Goal: Information Seeking & Learning: Check status

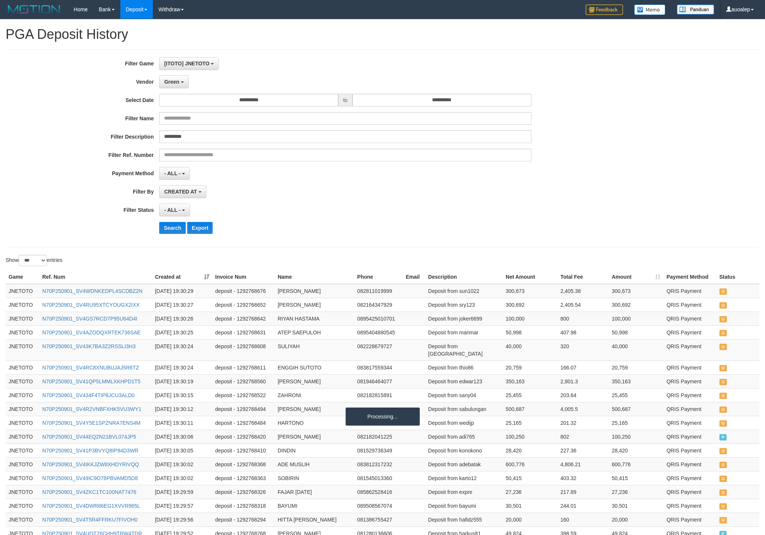
select select "**********"
select select "*"
select select "***"
click at [159, 222] on button "Search" at bounding box center [172, 228] width 27 height 12
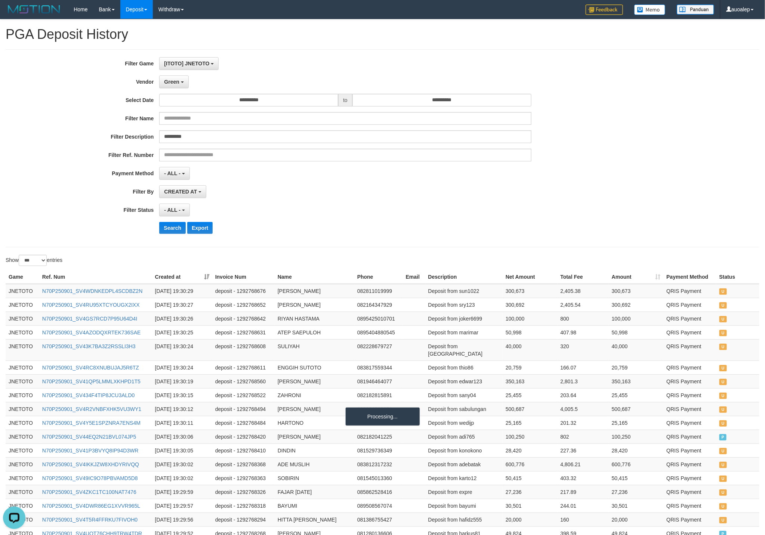
click at [159, 222] on button "Search" at bounding box center [172, 228] width 27 height 12
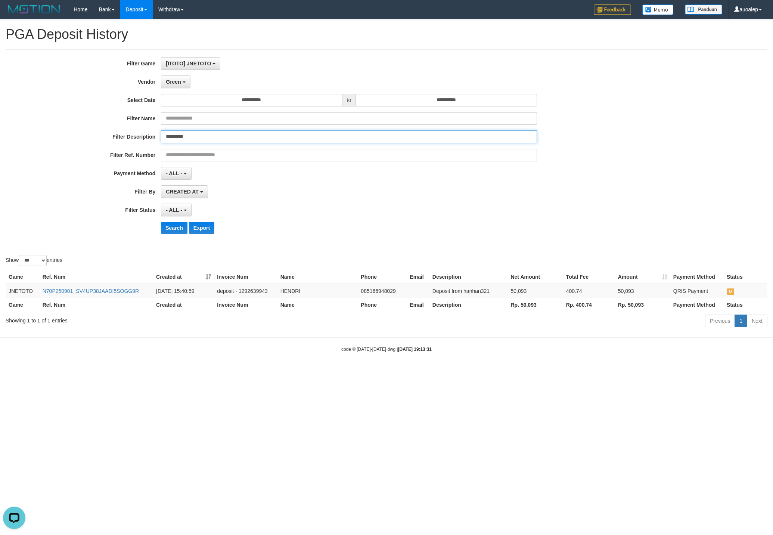
click at [250, 139] on input "*********" at bounding box center [349, 136] width 376 height 13
click at [161, 222] on button "Search" at bounding box center [174, 228] width 27 height 12
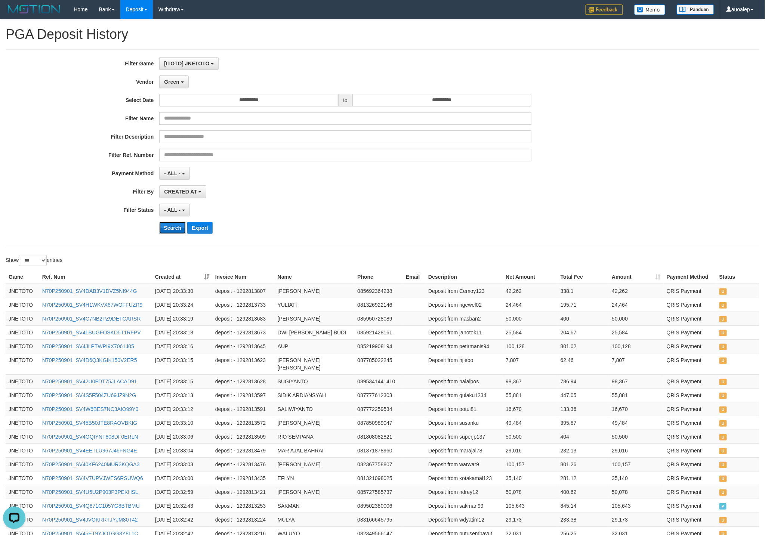
click at [173, 231] on button "Search" at bounding box center [172, 228] width 27 height 12
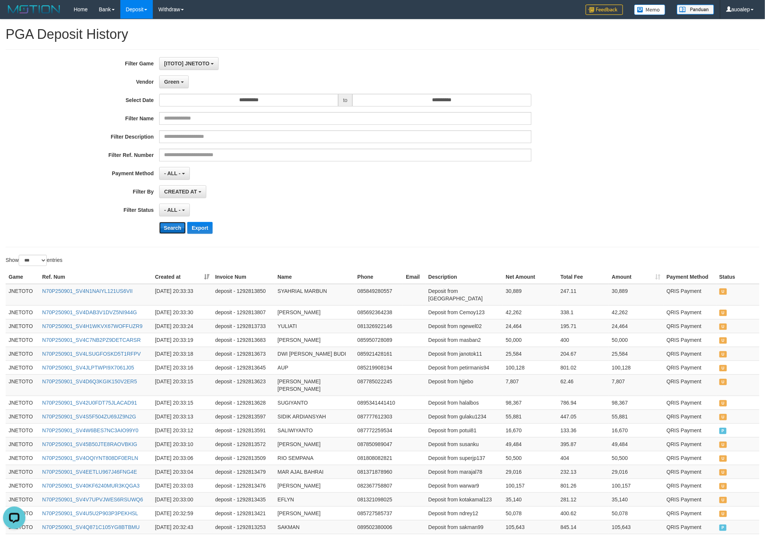
click at [180, 234] on button "Search" at bounding box center [172, 228] width 27 height 12
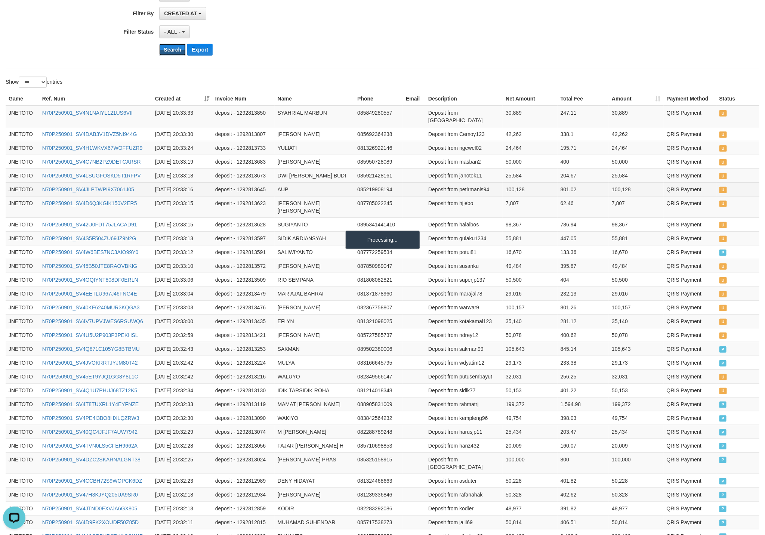
scroll to position [93, 0]
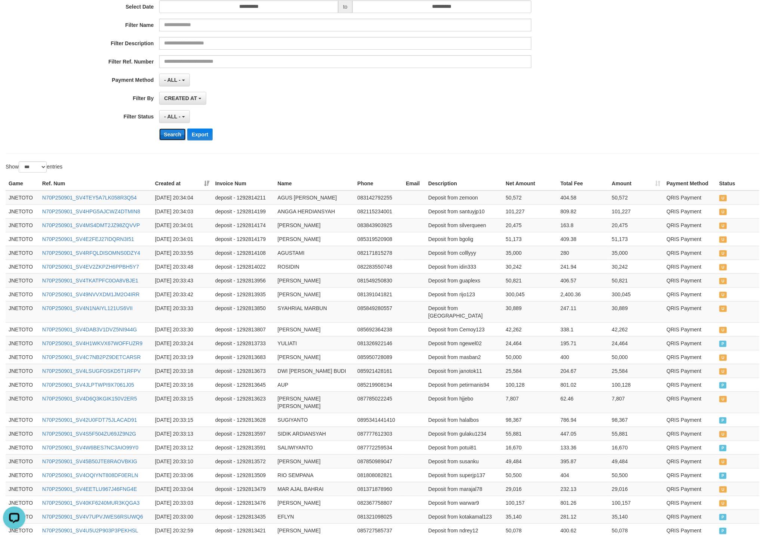
click at [168, 132] on button "Search" at bounding box center [172, 135] width 27 height 12
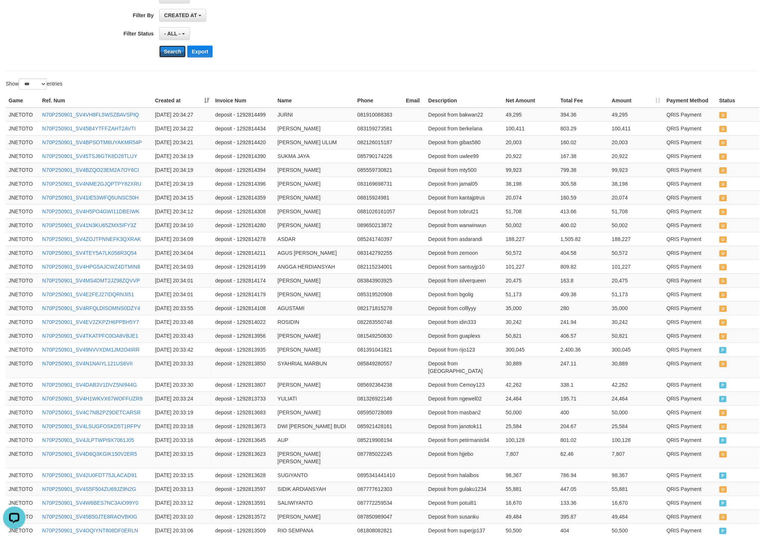
scroll to position [0, 0]
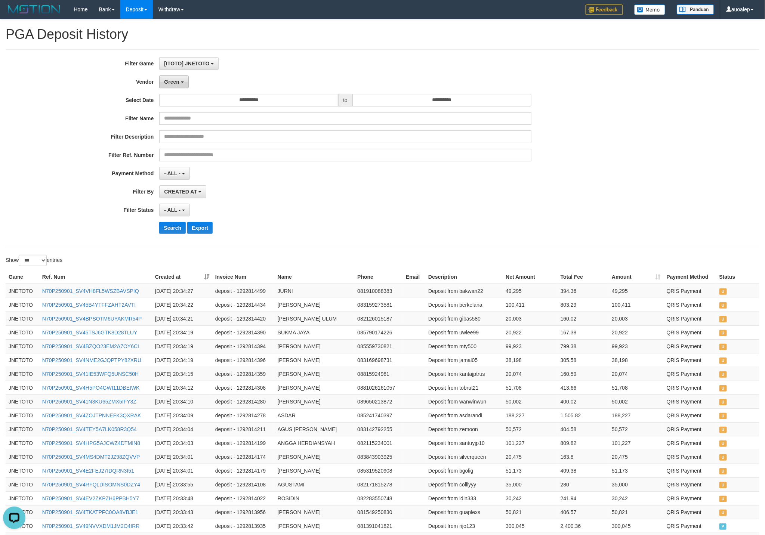
click at [173, 81] on span "Green" at bounding box center [171, 82] width 15 height 6
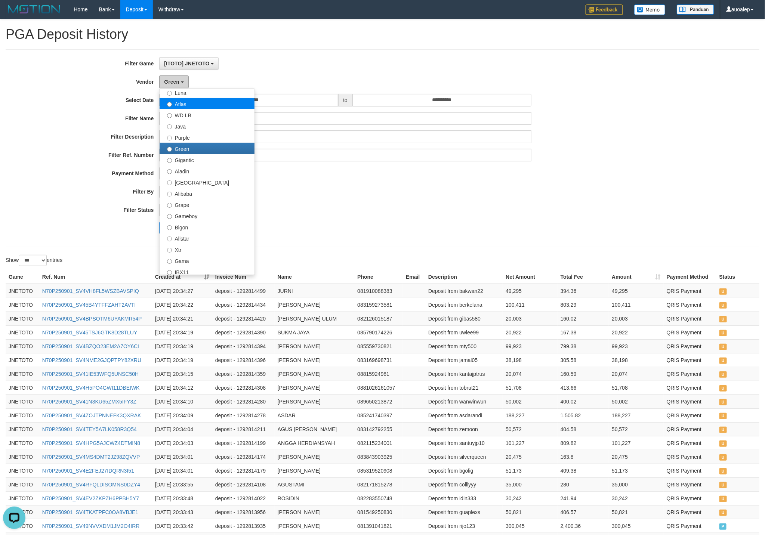
scroll to position [93, 0]
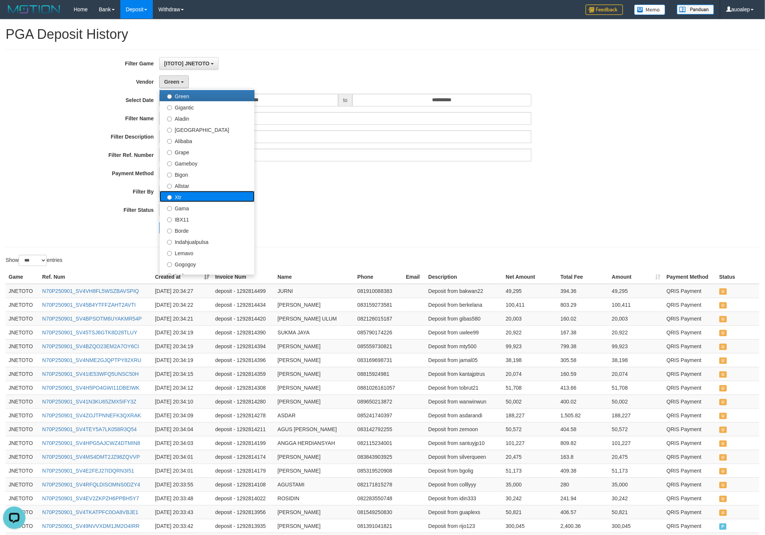
click at [190, 195] on label "Xtr" at bounding box center [207, 196] width 95 height 11
select select "**********"
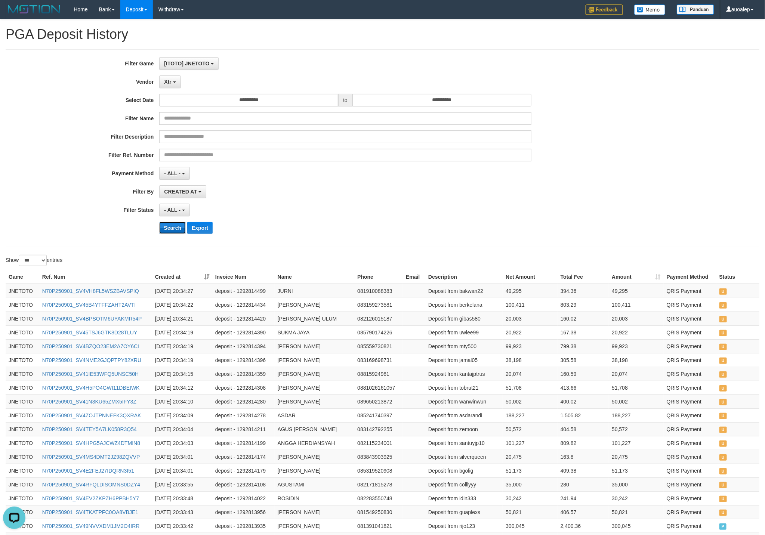
click at [170, 230] on button "Search" at bounding box center [172, 228] width 27 height 12
click at [164, 229] on button "Search" at bounding box center [172, 228] width 27 height 12
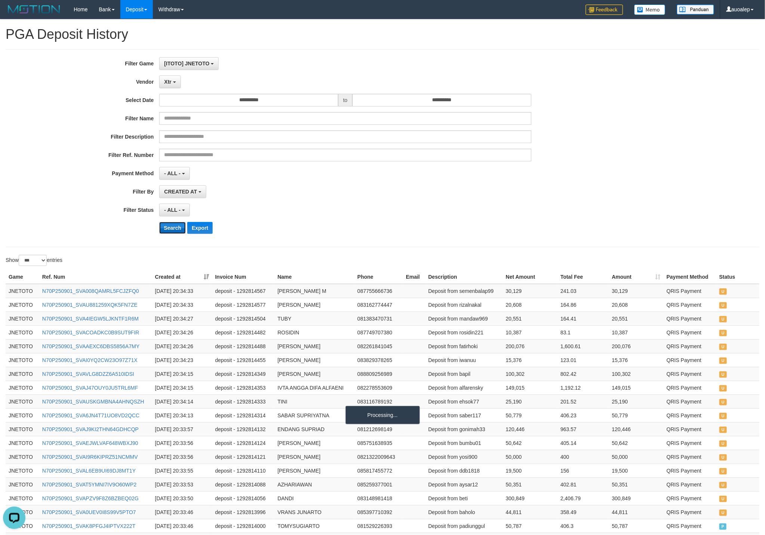
click at [164, 229] on button "Search" at bounding box center [172, 228] width 27 height 12
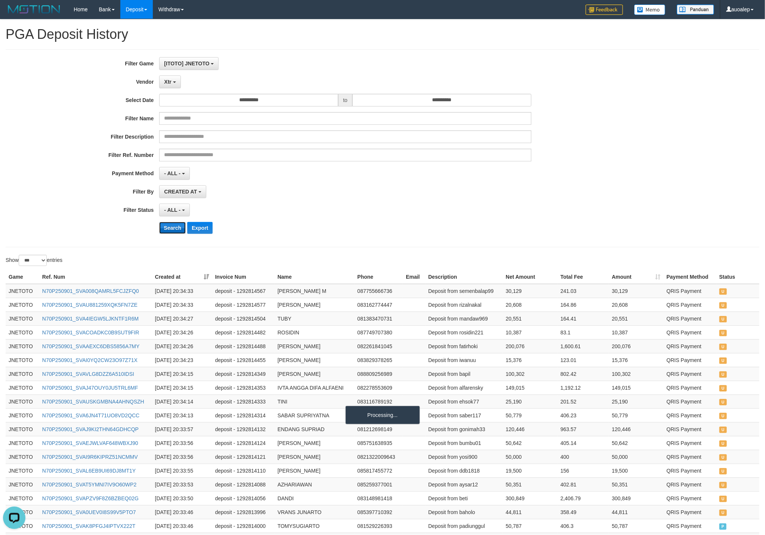
click at [164, 229] on button "Search" at bounding box center [172, 228] width 27 height 12
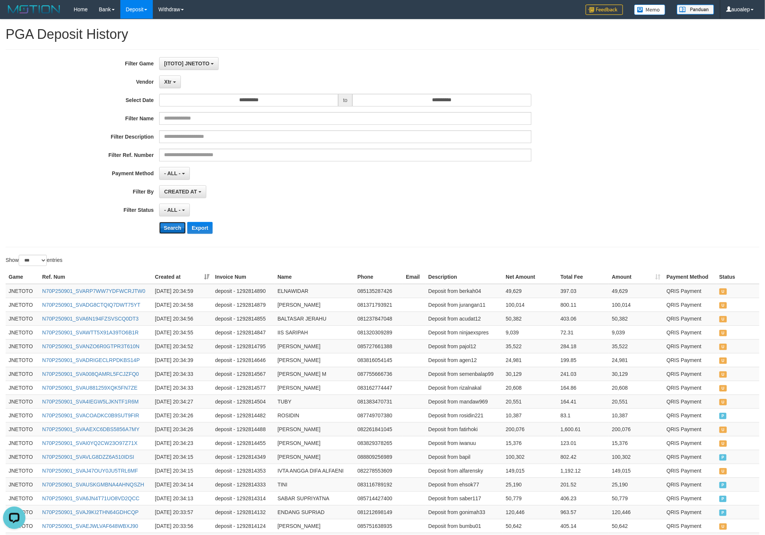
click at [169, 227] on button "Search" at bounding box center [172, 228] width 27 height 12
drag, startPoint x: 169, startPoint y: 227, endPoint x: 179, endPoint y: 226, distance: 10.1
click at [176, 226] on button "Search" at bounding box center [172, 228] width 27 height 12
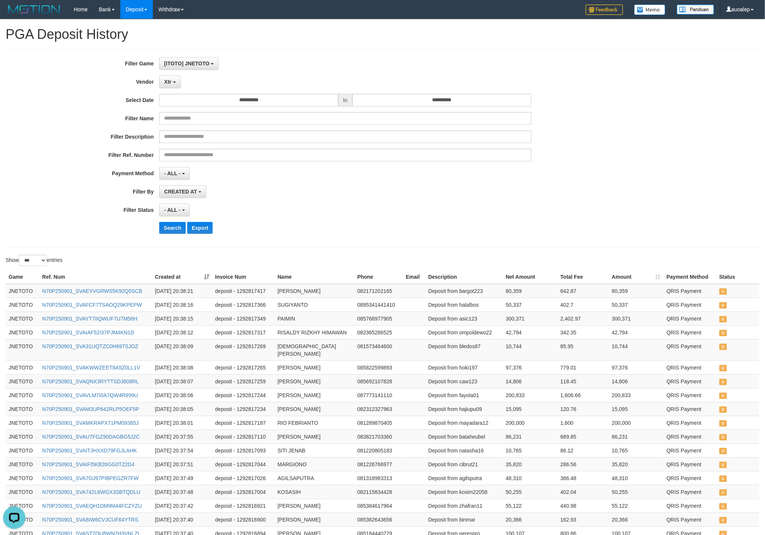
click at [379, 183] on div "**********" at bounding box center [318, 148] width 637 height 182
click at [169, 231] on button "Search" at bounding box center [172, 228] width 27 height 12
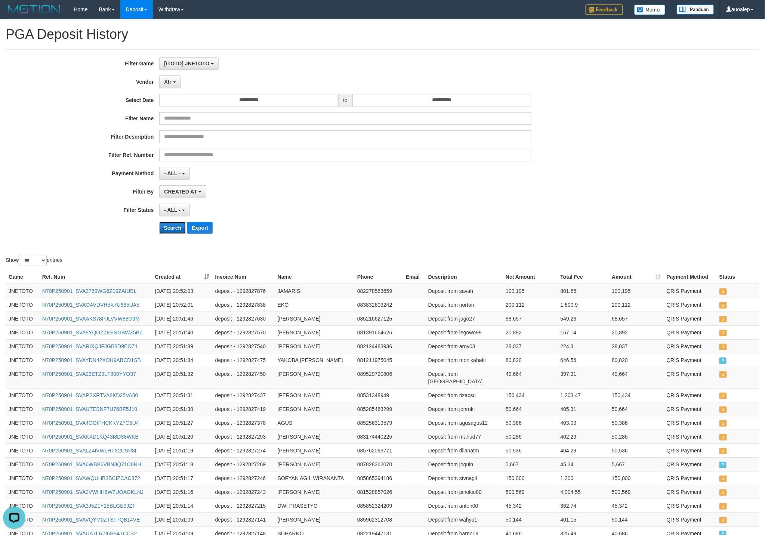
click at [173, 228] on button "Search" at bounding box center [172, 228] width 27 height 12
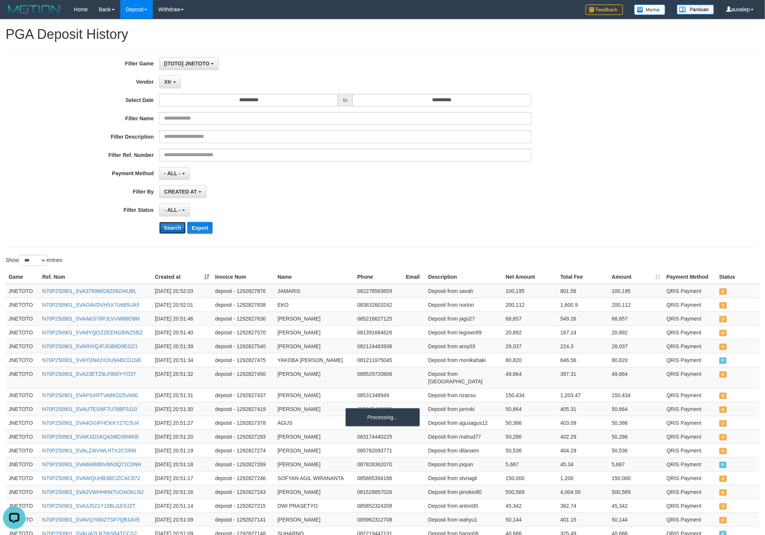
click at [173, 228] on button "Search" at bounding box center [172, 228] width 27 height 12
